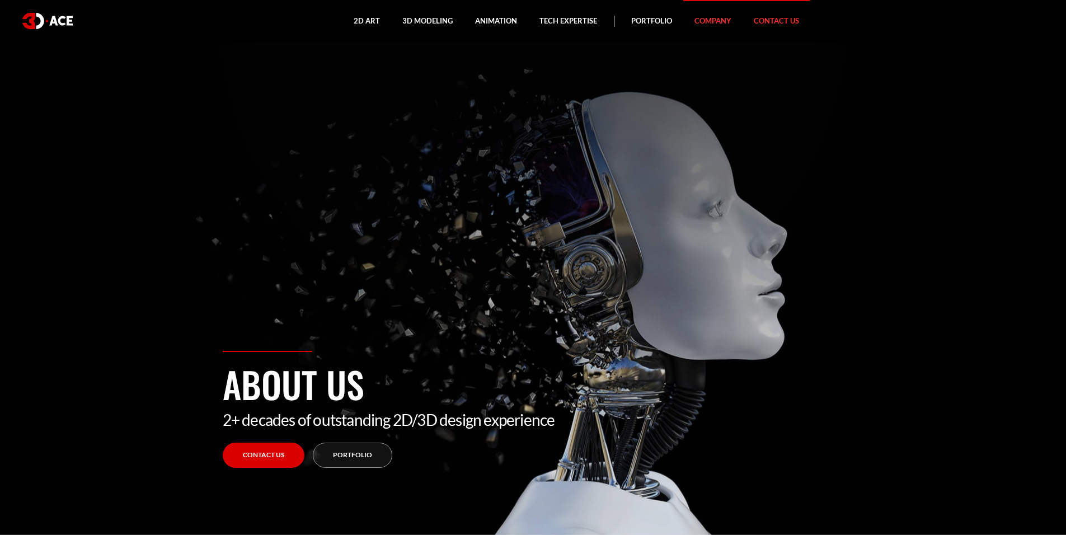
click at [775, 17] on link "Contact Us" at bounding box center [777, 21] width 68 height 42
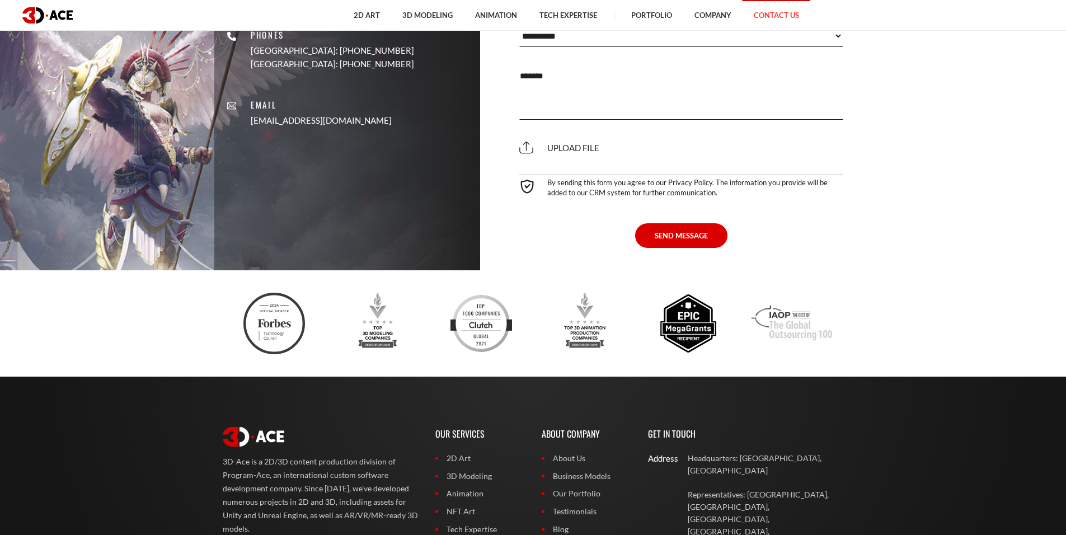
scroll to position [784, 0]
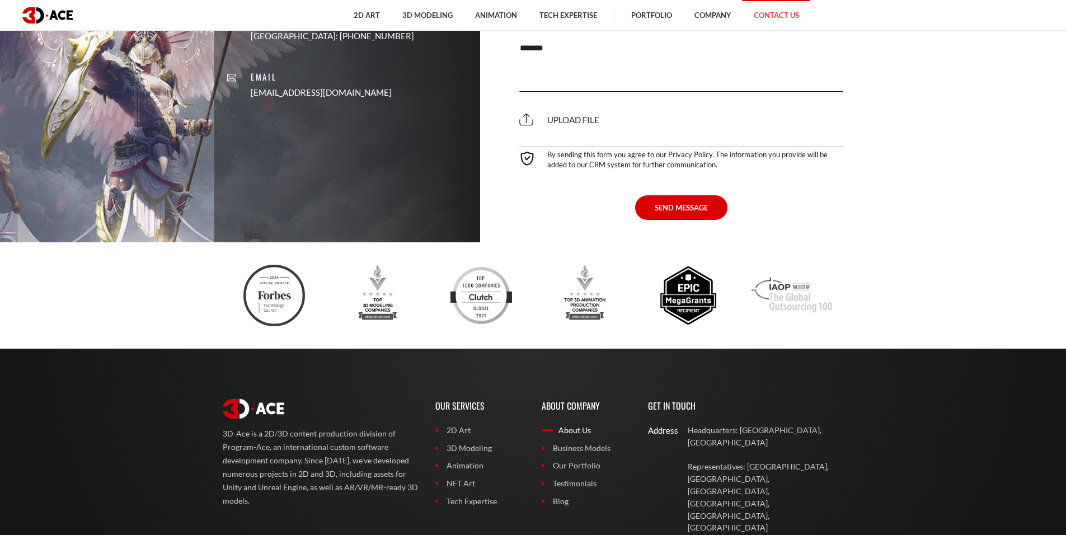
click at [566, 432] on link "About Us" at bounding box center [587, 430] width 90 height 12
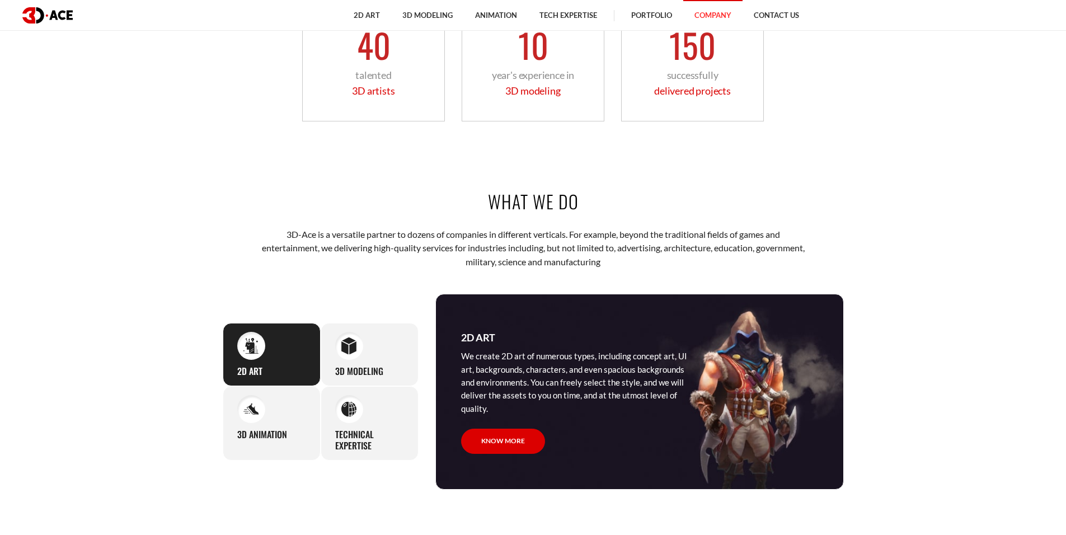
scroll to position [951, 0]
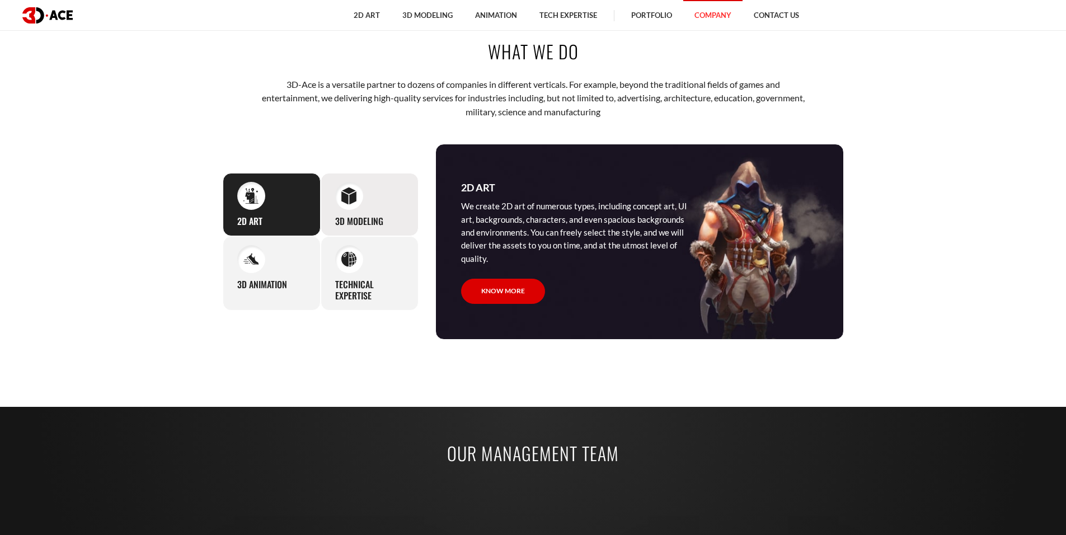
click at [368, 205] on div "3D Modeling Our studio can easily supply you with professional 3D models for pr…" at bounding box center [370, 204] width 98 height 63
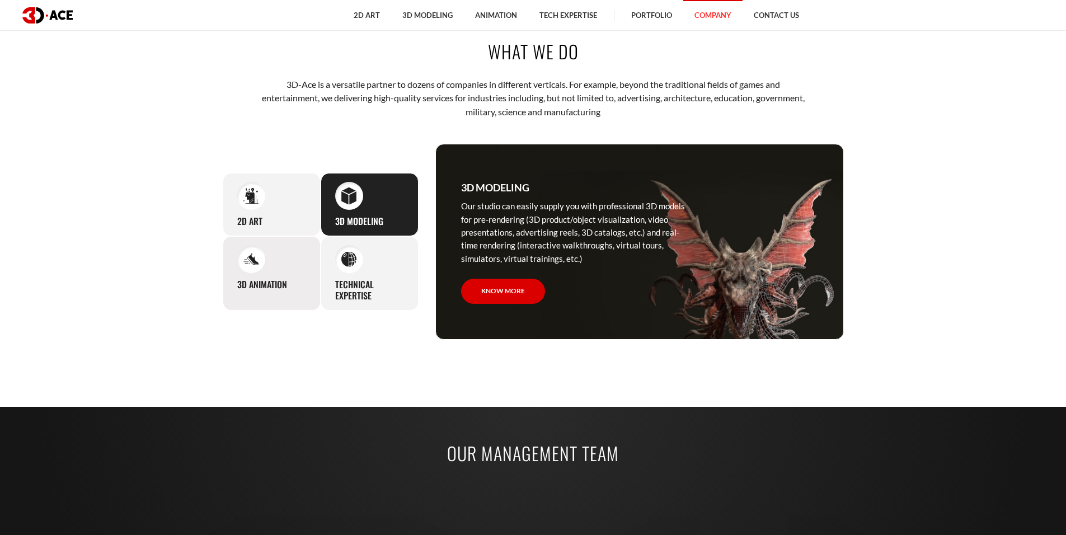
drag, startPoint x: 255, startPoint y: 274, endPoint x: 261, endPoint y: 273, distance: 6.3
click at [255, 274] on div "3D Animation Our seamless animation clips and sequences are created based on th…" at bounding box center [272, 273] width 98 height 75
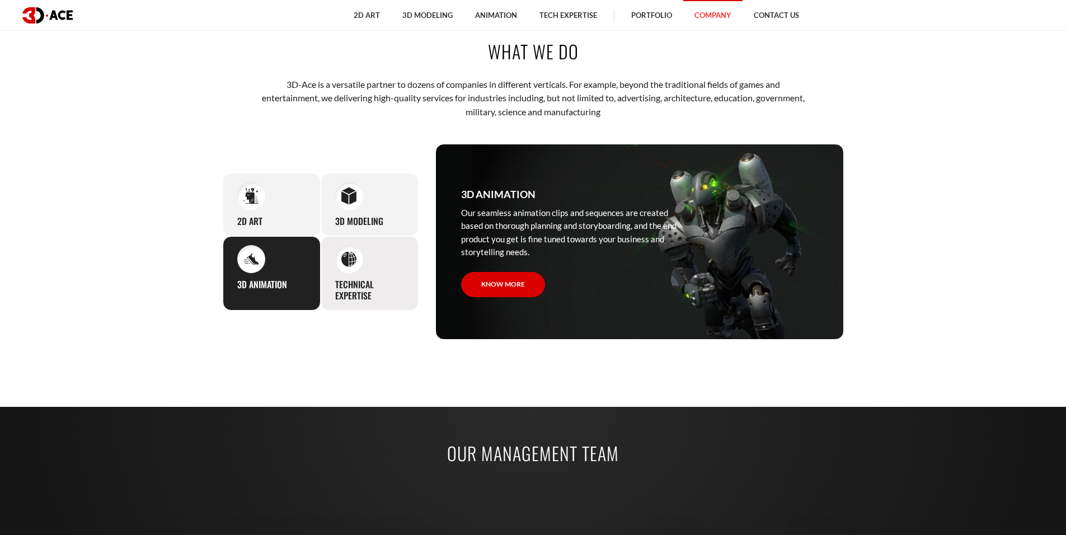
click at [382, 274] on div "Technical Expertise Our artists excel at various technical aspects of conte pro…" at bounding box center [370, 273] width 98 height 75
